Goal: Information Seeking & Learning: Learn about a topic

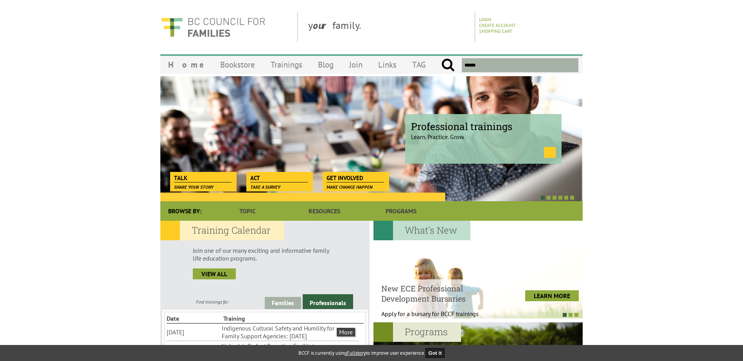
click at [545, 150] on link at bounding box center [550, 152] width 12 height 11
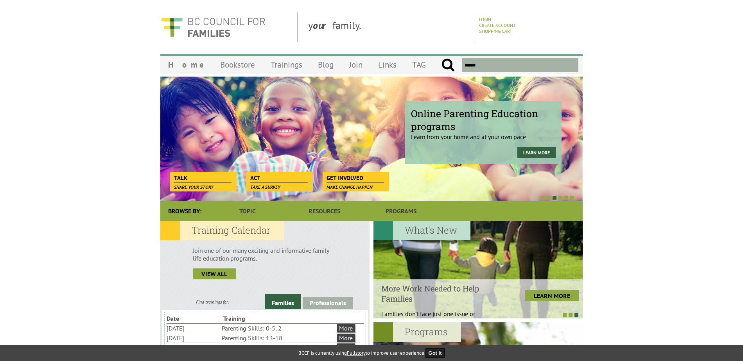
click at [506, 128] on span "Online Parenting Education programs" at bounding box center [483, 120] width 145 height 26
click at [533, 146] on div "Online Parenting Education programs Learn from your home and at your own pace L…" at bounding box center [483, 132] width 156 height 63
click at [532, 152] on link "Learn more" at bounding box center [536, 152] width 38 height 11
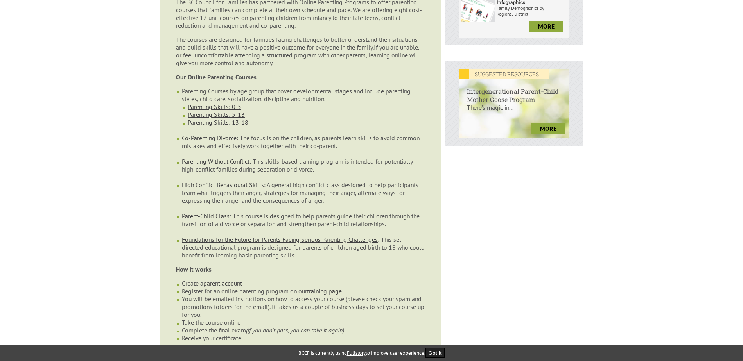
scroll to position [235, 0]
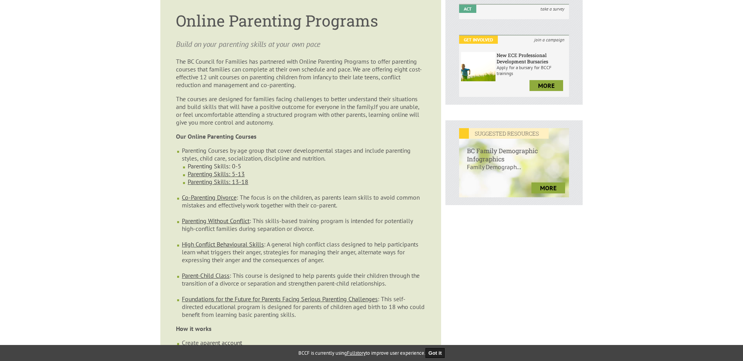
click at [238, 162] on link "Parenting Skills: 0-5" at bounding box center [215, 166] width 54 height 8
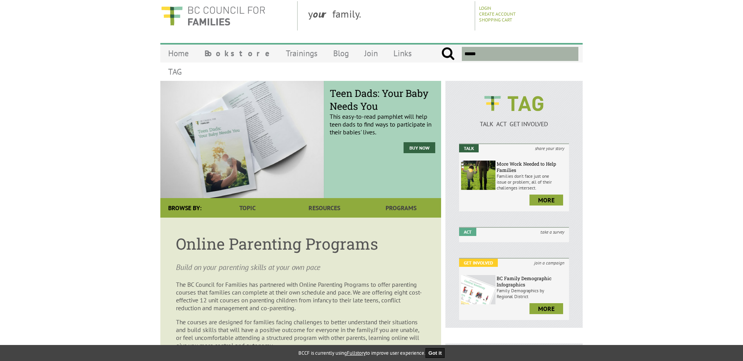
scroll to position [0, 0]
